Goal: Task Accomplishment & Management: Use online tool/utility

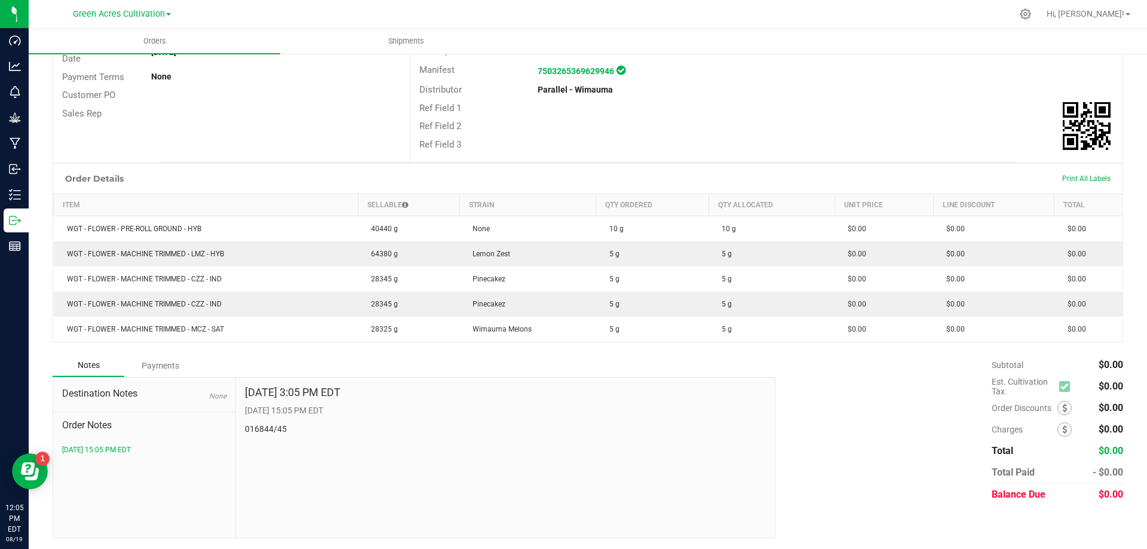
scroll to position [185, 0]
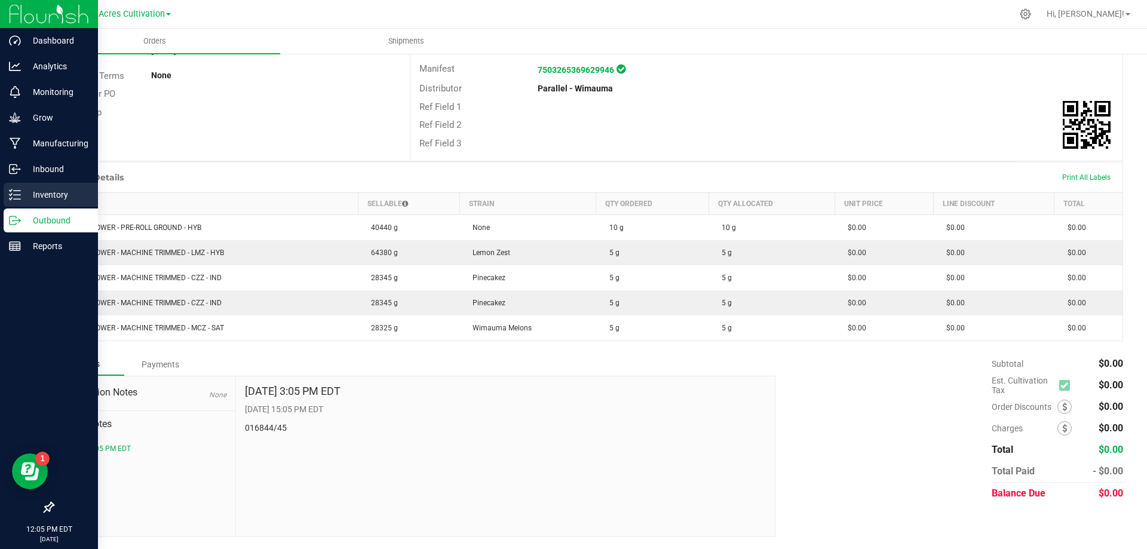
click at [42, 189] on p "Inventory" at bounding box center [57, 195] width 72 height 14
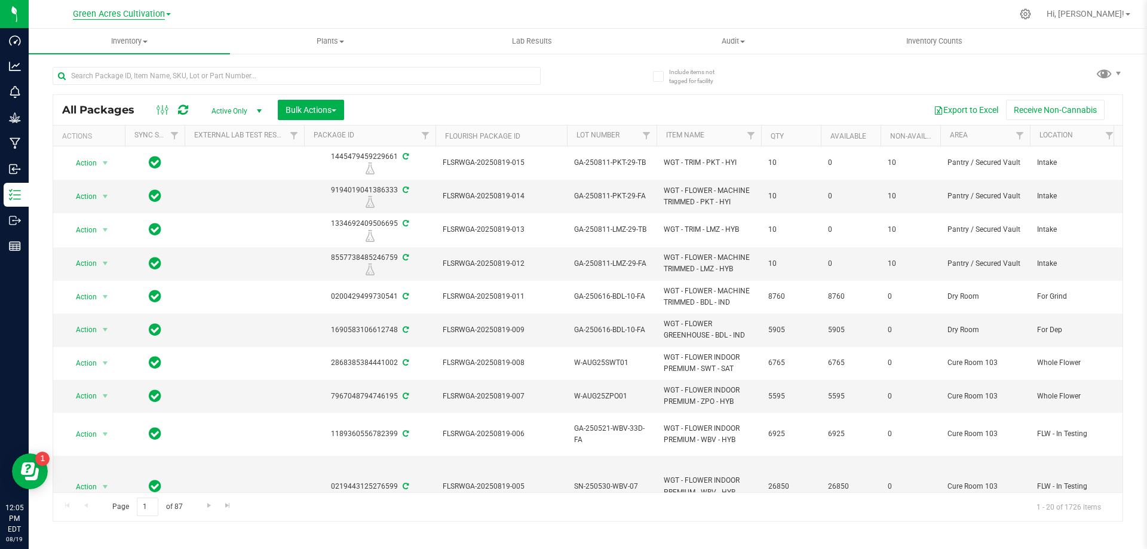
click at [163, 10] on span "Green Acres Cultivation" at bounding box center [119, 14] width 92 height 11
click at [326, 16] on div at bounding box center [613, 13] width 798 height 23
click at [144, 42] on span at bounding box center [145, 42] width 5 height 2
click at [133, 43] on span "Inventory" at bounding box center [129, 41] width 201 height 11
click at [106, 109] on span "All Packages" at bounding box center [104, 109] width 84 height 13
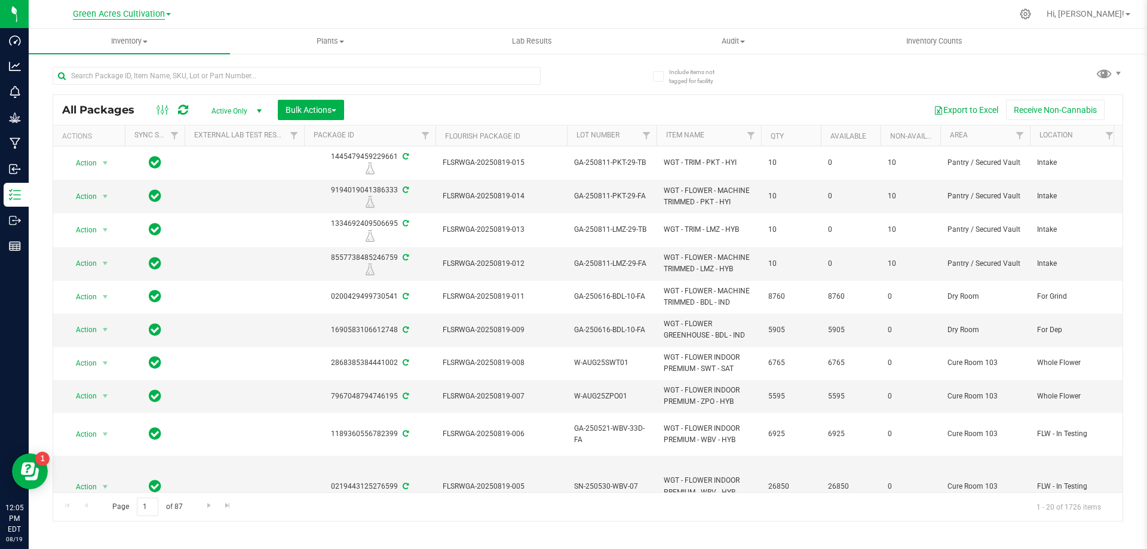
click at [152, 13] on span "Green Acres Cultivation" at bounding box center [119, 14] width 92 height 11
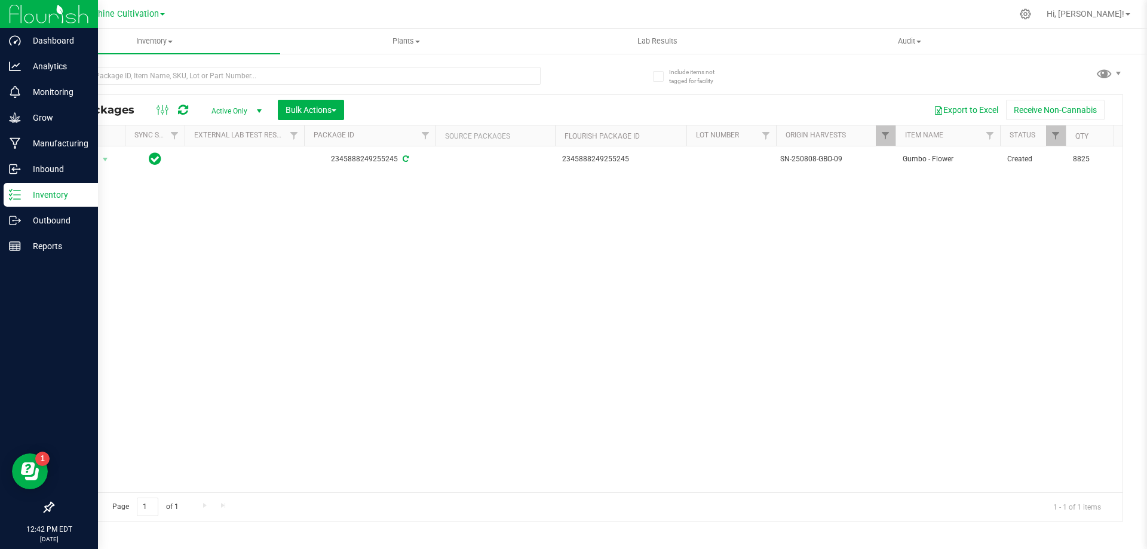
click at [7, 194] on div "Inventory" at bounding box center [51, 195] width 94 height 24
click at [68, 187] on div "Inventory" at bounding box center [51, 195] width 94 height 24
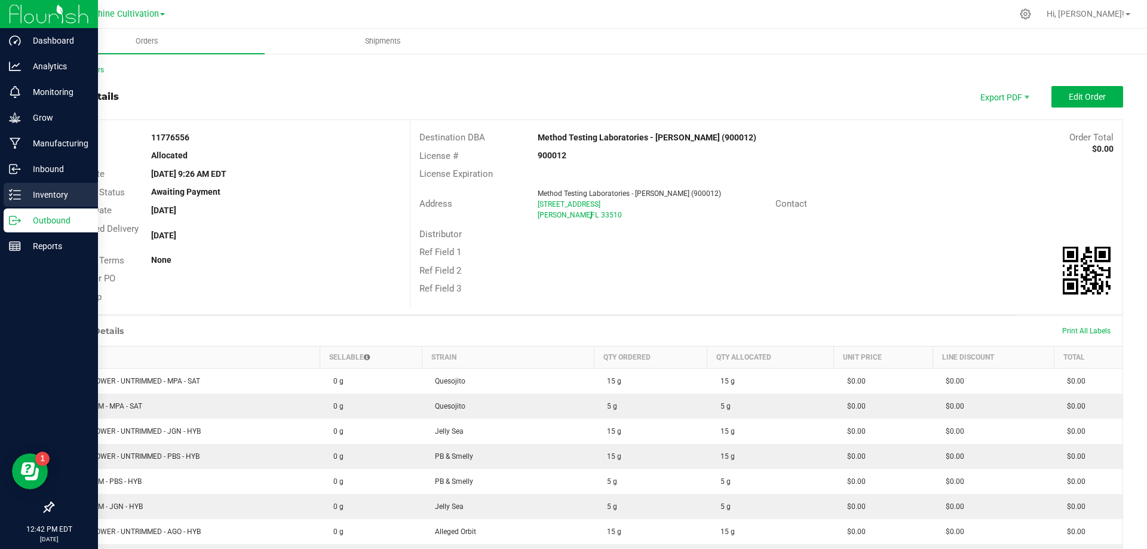
click at [16, 192] on icon at bounding box center [15, 195] width 12 height 12
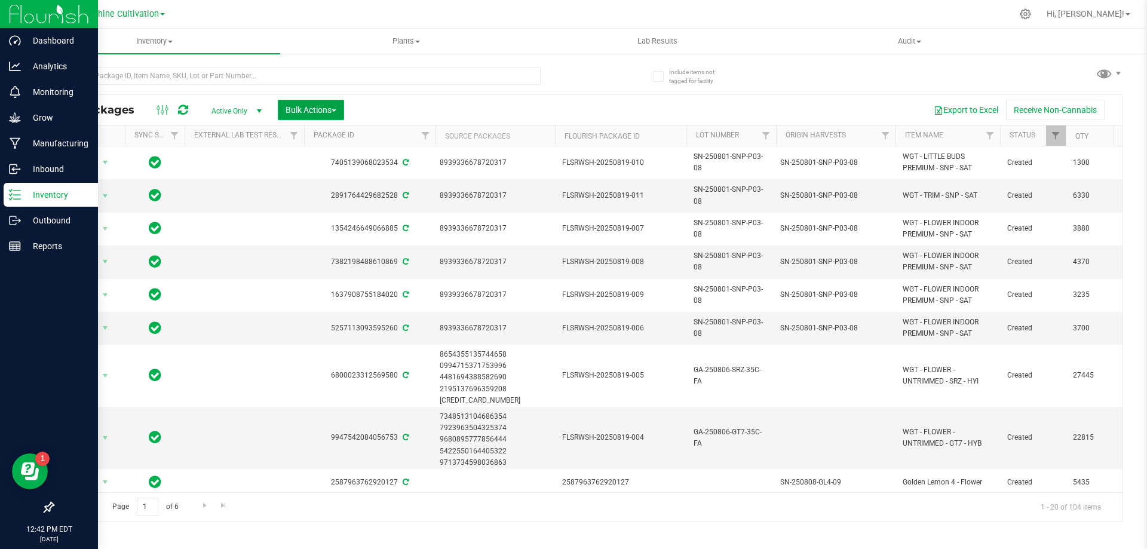
click at [298, 112] on span "Bulk Actions" at bounding box center [311, 110] width 51 height 10
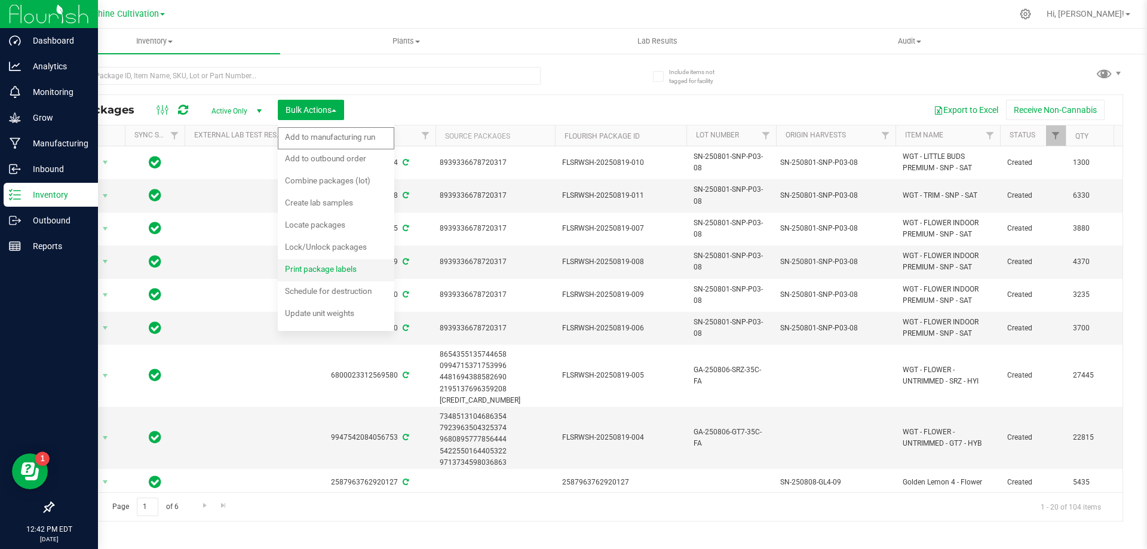
click at [344, 269] on span "Print package labels" at bounding box center [321, 269] width 72 height 10
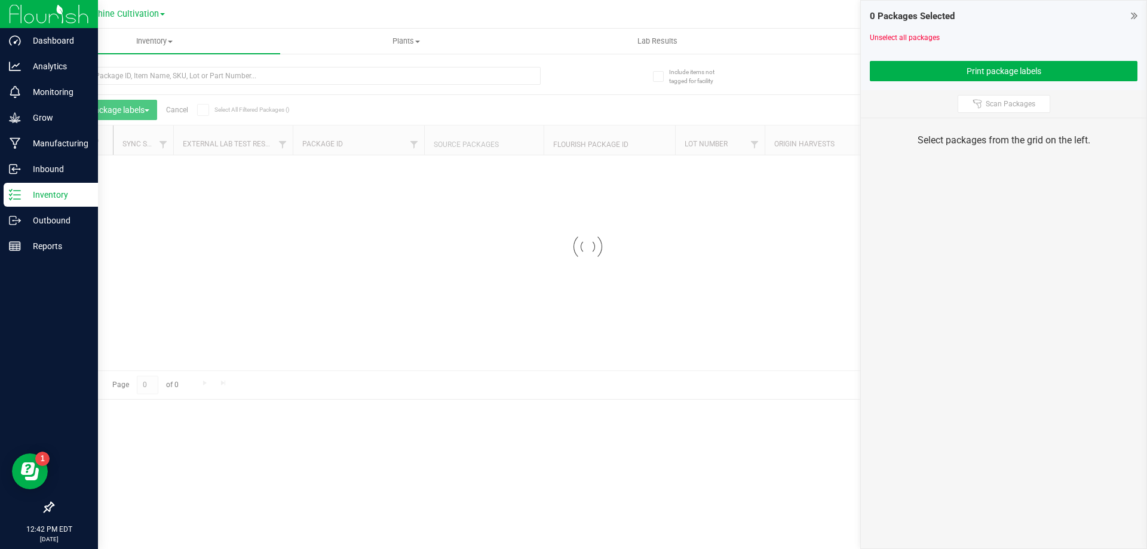
drag, startPoint x: 189, startPoint y: 366, endPoint x: 248, endPoint y: 369, distance: 58.6
click at [248, 369] on div at bounding box center [588, 247] width 1070 height 304
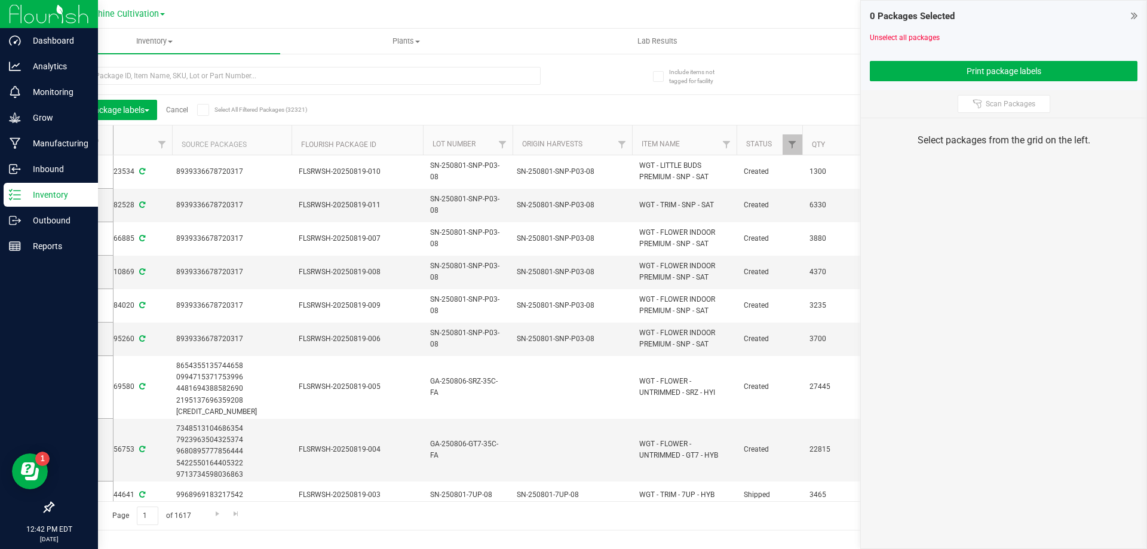
scroll to position [0, 257]
click at [84, 338] on span at bounding box center [81, 339] width 12 height 12
click at [0, 0] on input "checkbox" at bounding box center [0, 0] width 0 height 0
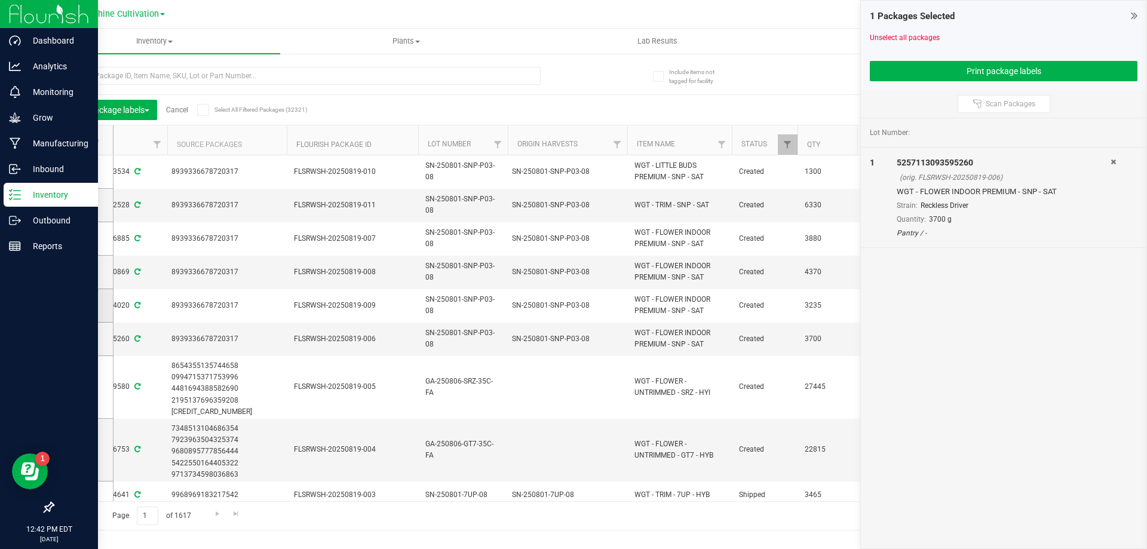
click at [82, 305] on icon at bounding box center [80, 305] width 8 height 0
click at [0, 0] on input "checkbox" at bounding box center [0, 0] width 0 height 0
drag, startPoint x: 81, startPoint y: 276, endPoint x: 84, endPoint y: 262, distance: 14.1
click at [81, 275] on span at bounding box center [81, 272] width 12 height 12
drag, startPoint x: 81, startPoint y: 275, endPoint x: 81, endPoint y: 260, distance: 14.9
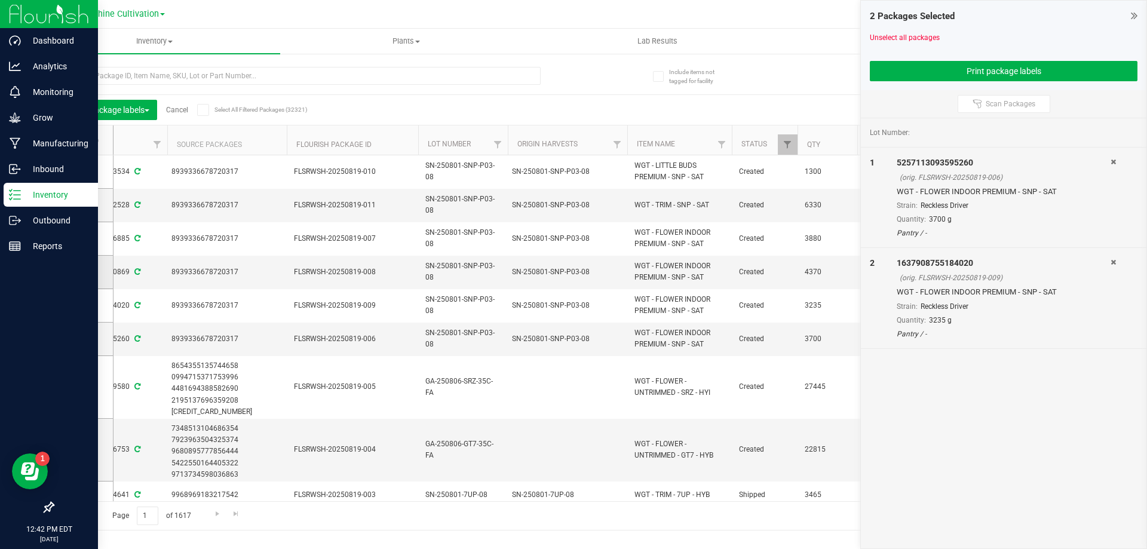
click at [81, 272] on icon at bounding box center [80, 272] width 8 height 0
click at [0, 0] on input "checkbox" at bounding box center [0, 0] width 0 height 0
click at [77, 238] on icon at bounding box center [80, 238] width 8 height 0
click at [0, 0] on input "checkbox" at bounding box center [0, 0] width 0 height 0
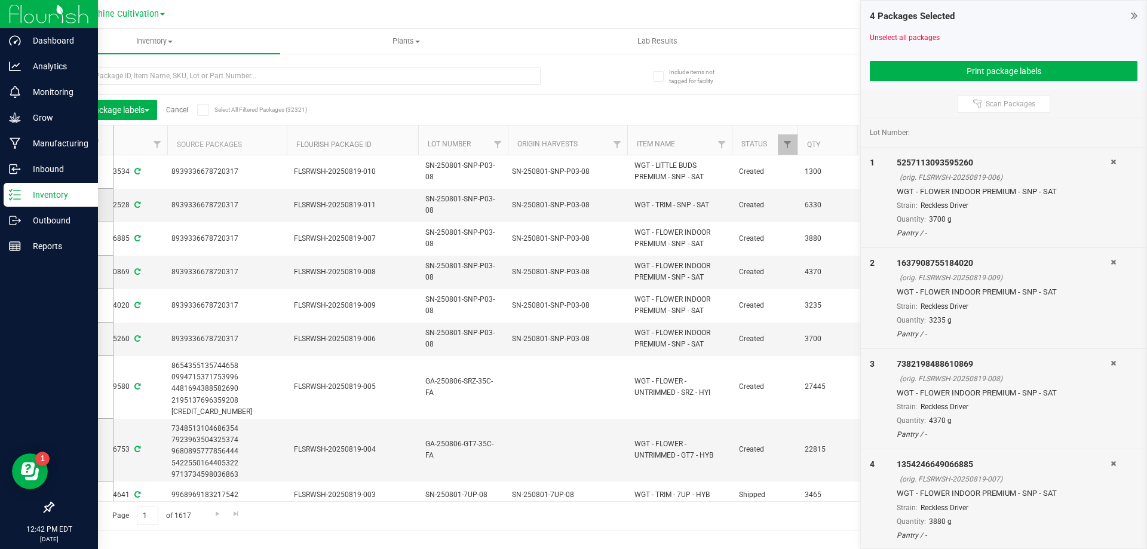
click at [81, 205] on icon at bounding box center [80, 205] width 8 height 0
click at [0, 0] on input "checkbox" at bounding box center [0, 0] width 0 height 0
click at [84, 173] on span at bounding box center [81, 172] width 12 height 12
click at [0, 0] on input "checkbox" at bounding box center [0, 0] width 0 height 0
click at [914, 72] on button "Print package labels" at bounding box center [1004, 71] width 268 height 20
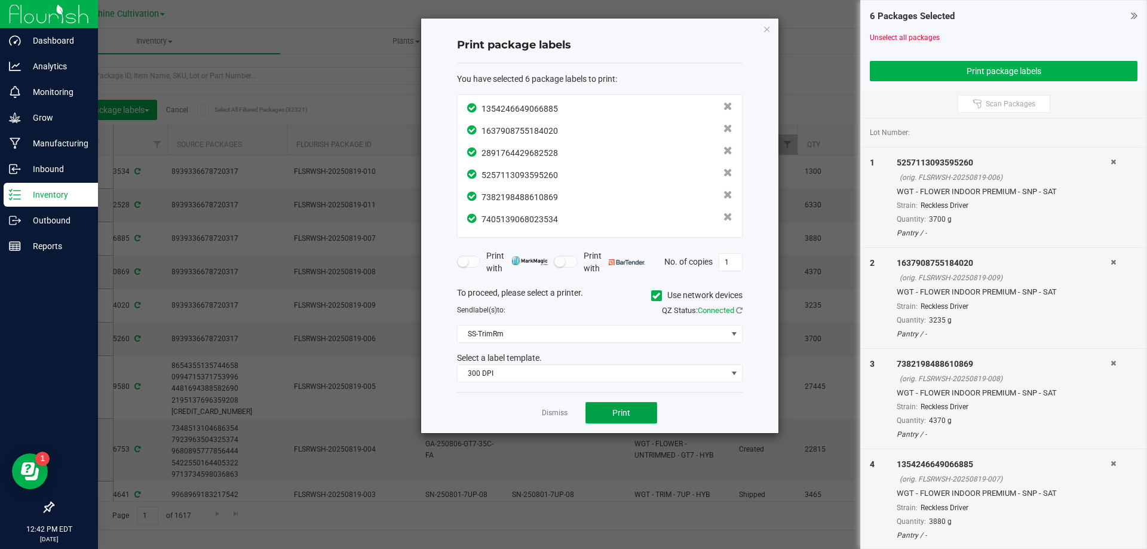
click at [626, 418] on span "Print" at bounding box center [621, 413] width 18 height 10
